Goal: Task Accomplishment & Management: Use online tool/utility

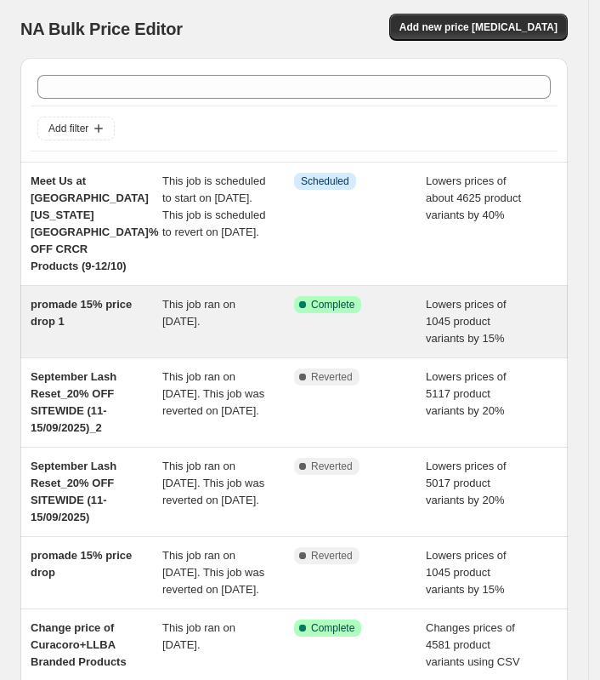
click at [52, 298] on span "promade 15% price drop 1" at bounding box center [81, 313] width 101 height 30
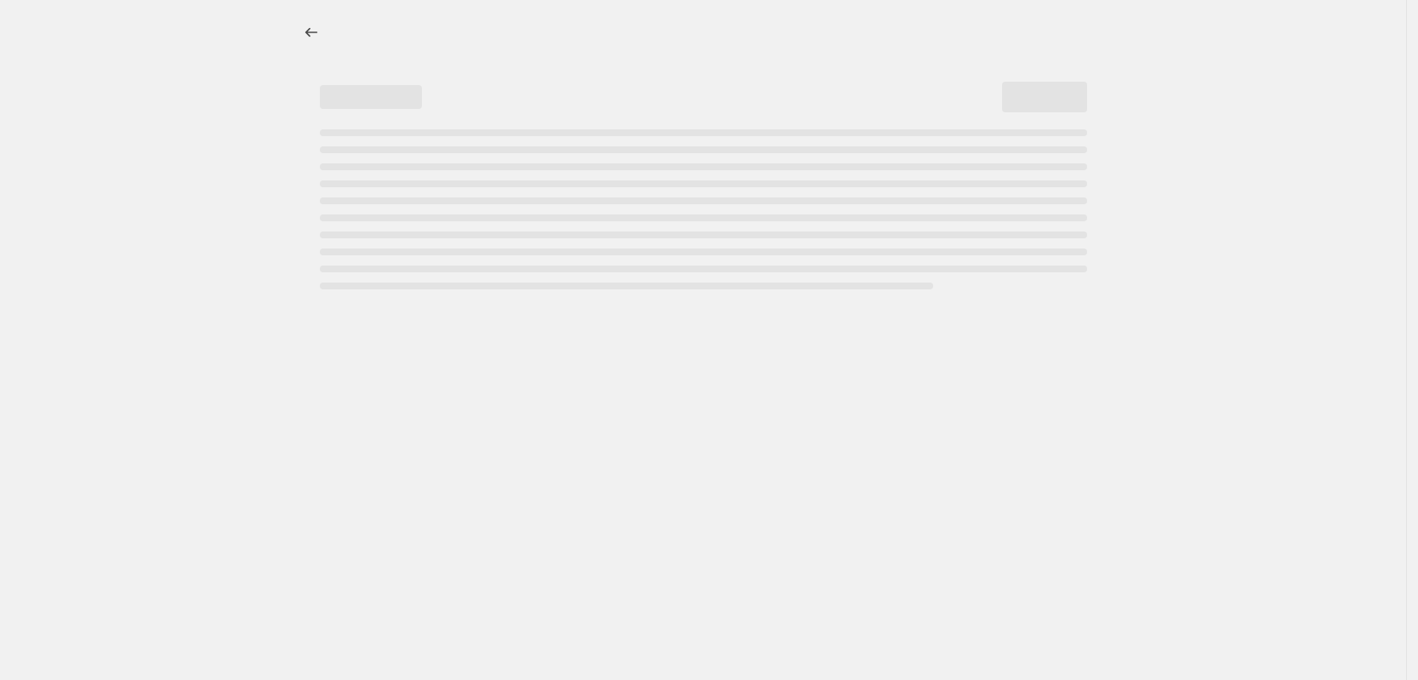
select select "percentage"
select select "collection"
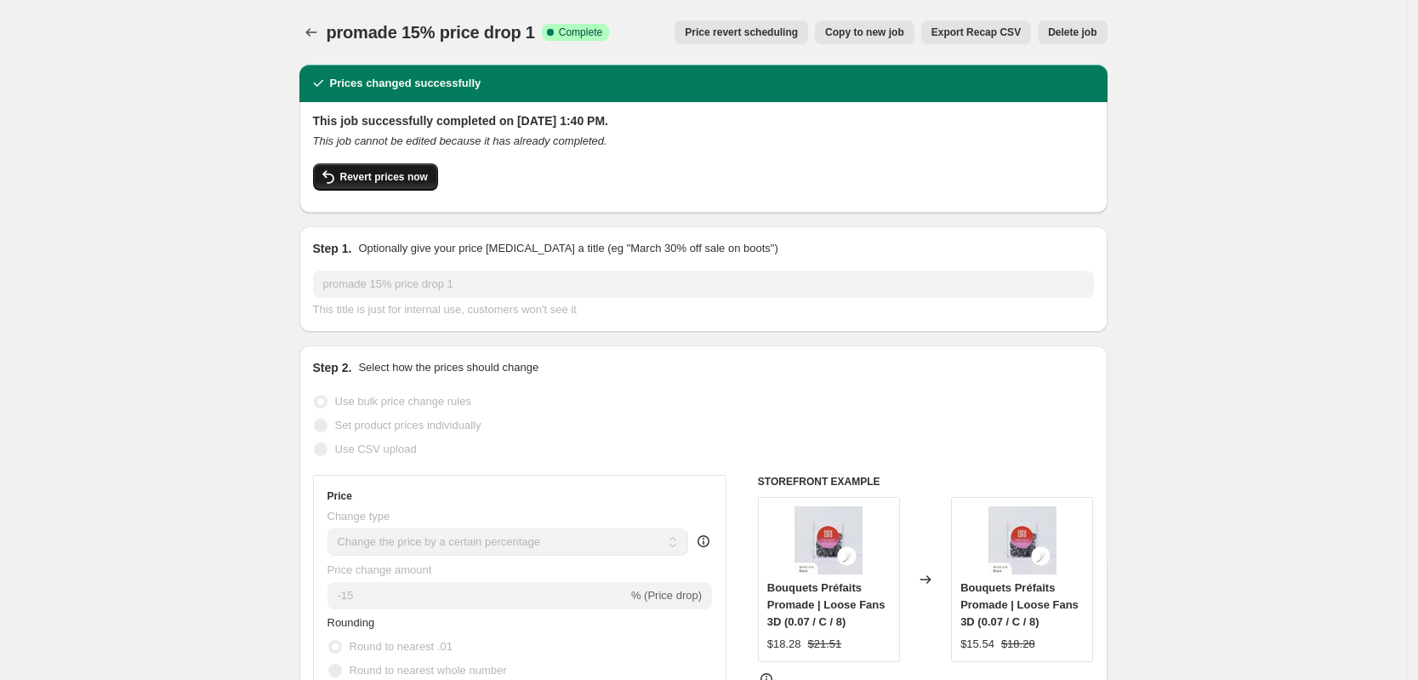
click at [412, 179] on span "Revert prices now" at bounding box center [384, 177] width 88 height 14
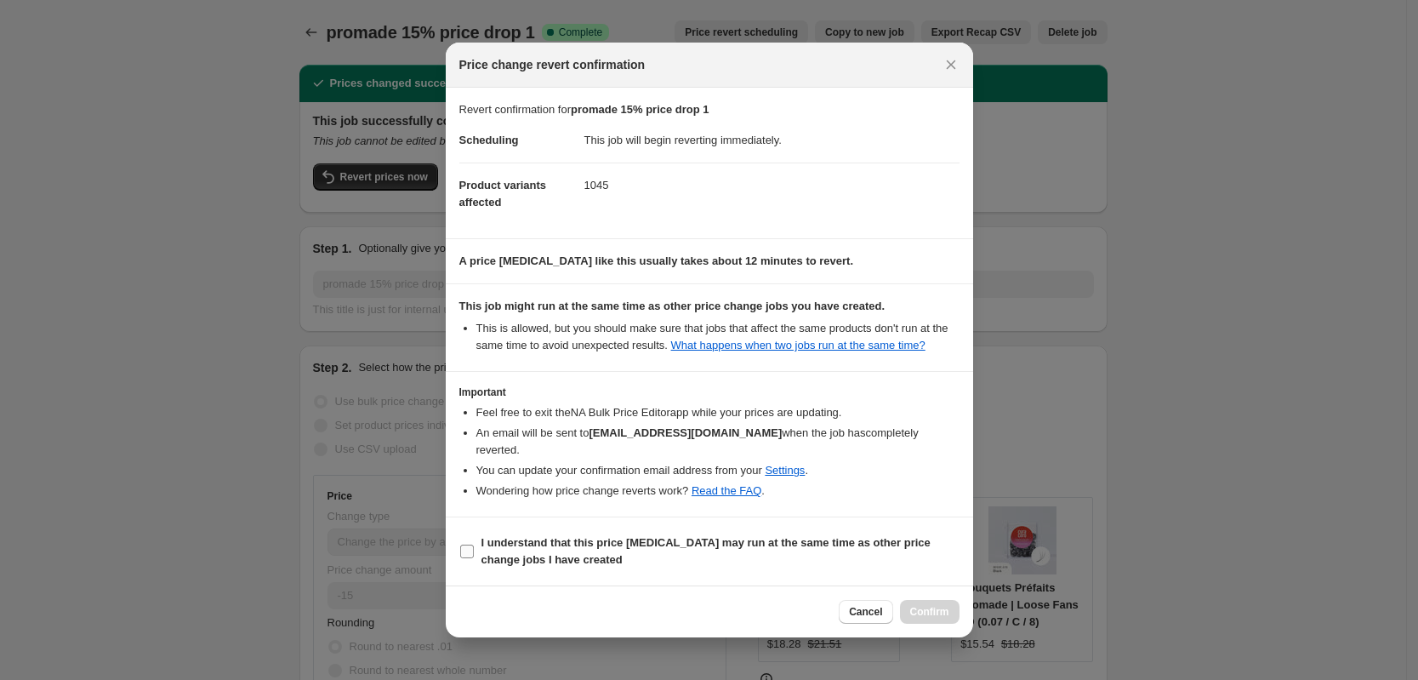
click at [539, 549] on b "I understand that this price [MEDICAL_DATA] may run at the same time as other p…" at bounding box center [705, 551] width 449 height 30
click at [474, 549] on input "I understand that this price [MEDICAL_DATA] may run at the same time as other p…" at bounding box center [467, 551] width 14 height 14
checkbox input "true"
click at [611, 606] on span "Confirm" at bounding box center [929, 612] width 39 height 14
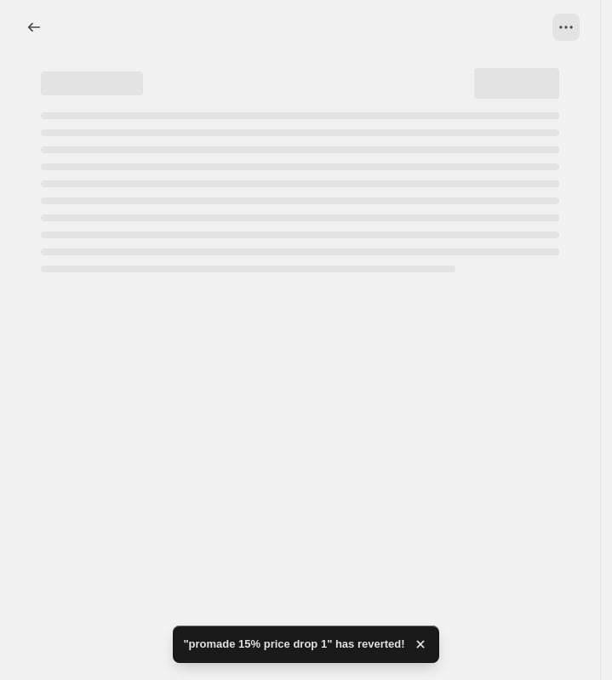
select select "percentage"
select select "collection"
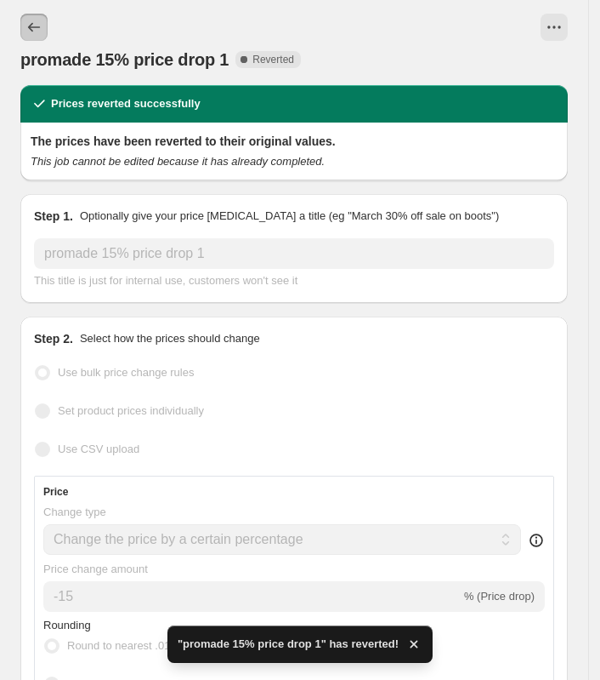
click at [25, 29] on button "Price change jobs" at bounding box center [33, 27] width 27 height 27
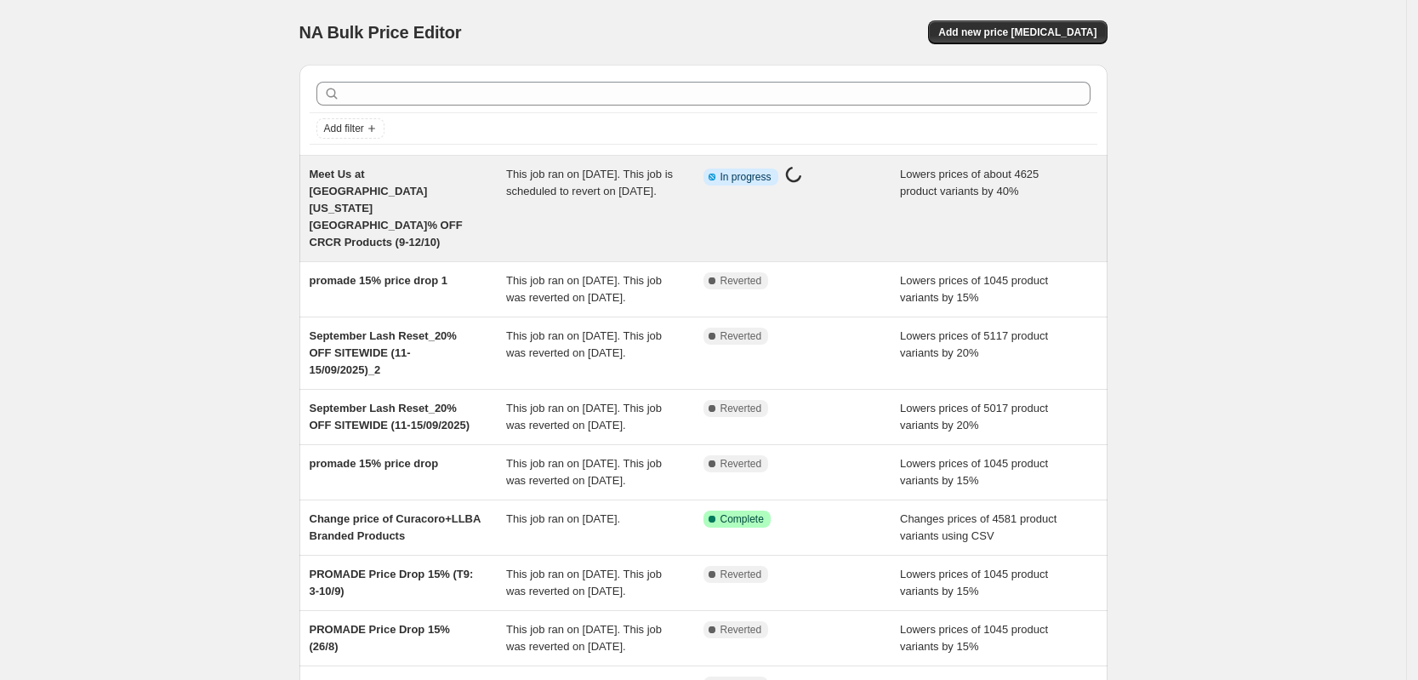
click at [554, 197] on span "This job ran on October 9, 2025. This job is scheduled to revert on October 13,…" at bounding box center [589, 183] width 167 height 30
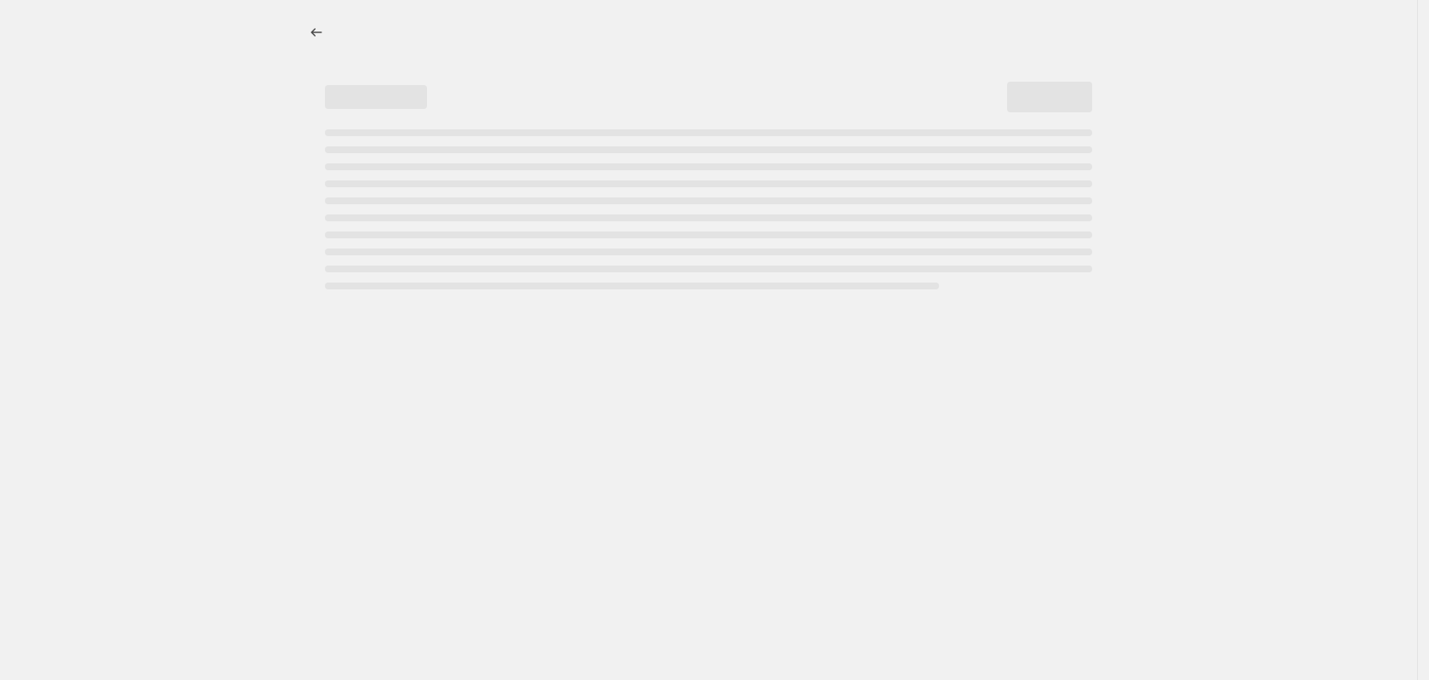
select select "percentage"
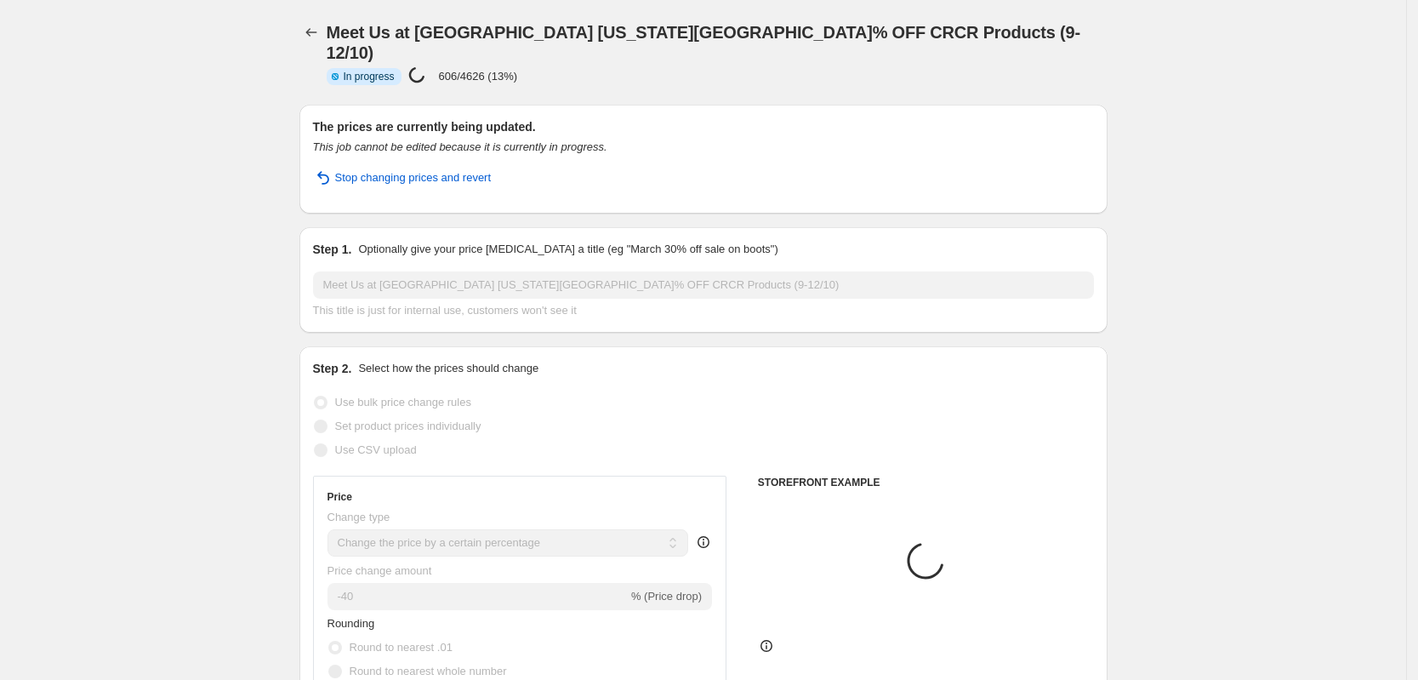
select select "vendor"
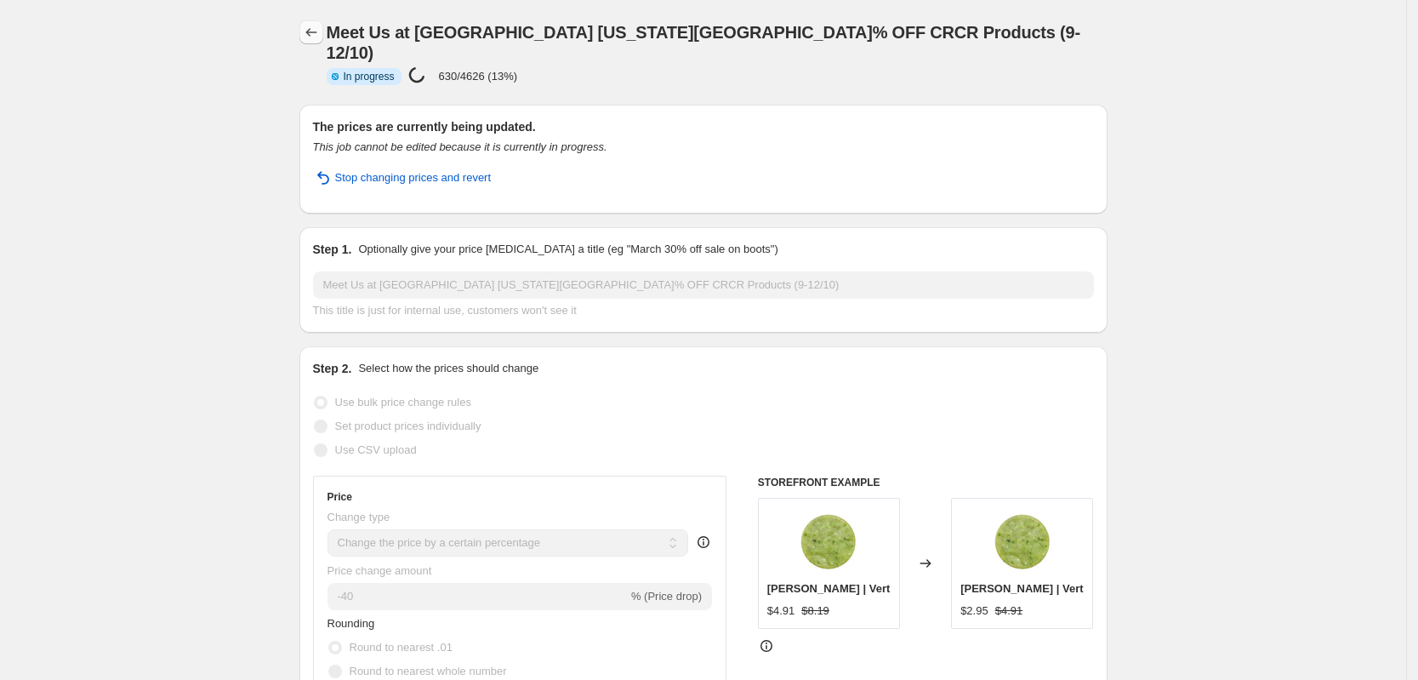
click at [313, 35] on icon "Price change jobs" at bounding box center [311, 32] width 17 height 17
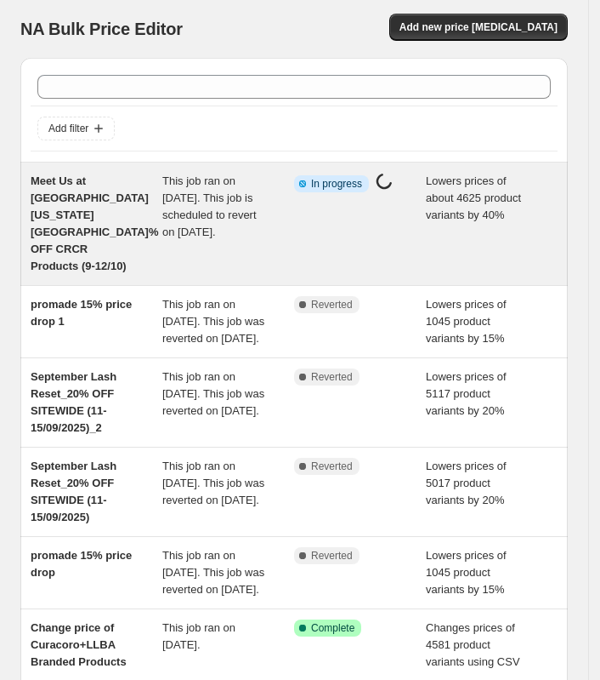
click at [225, 200] on span "This job ran on October 9, 2025. This job is scheduled to revert on October 13,…" at bounding box center [209, 206] width 94 height 64
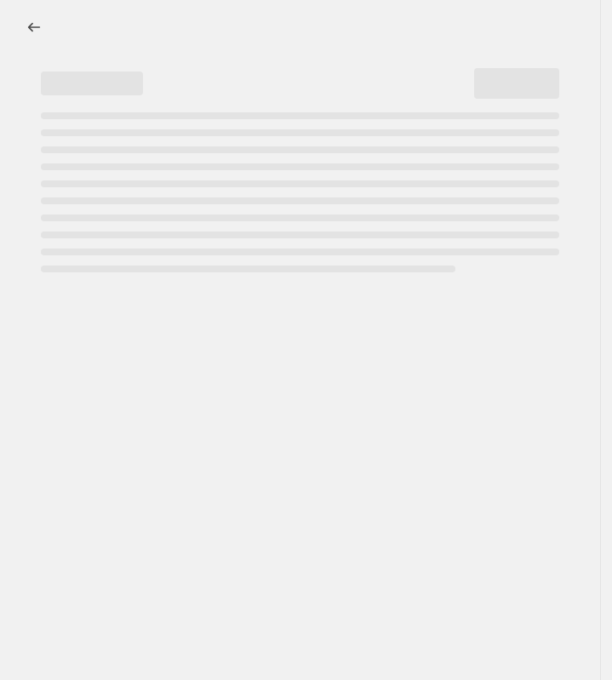
select select "percentage"
select select "vendor"
select select "product_status"
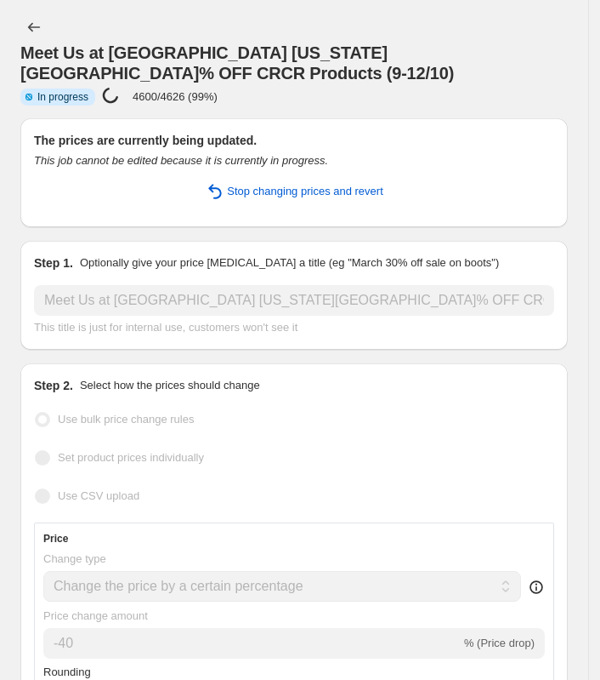
select select "percentage"
select select "vendor"
select select "product_status"
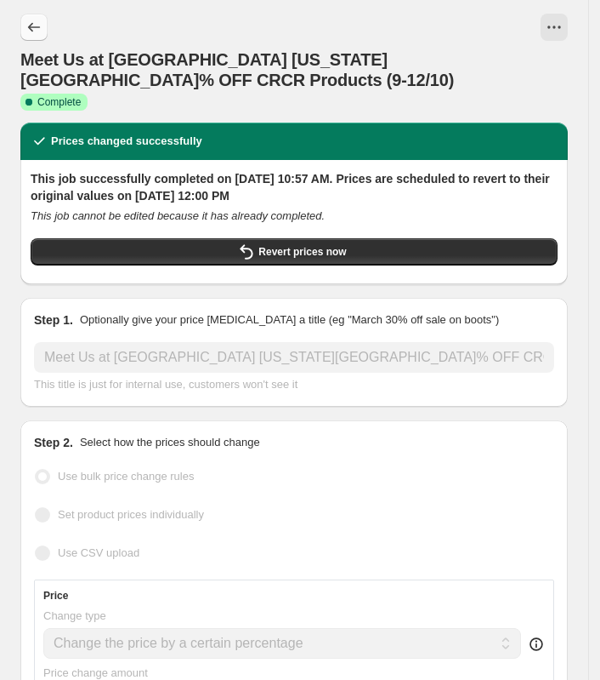
click at [31, 23] on icon "Price change jobs" at bounding box center [34, 27] width 17 height 17
